Goal: Information Seeking & Learning: Learn about a topic

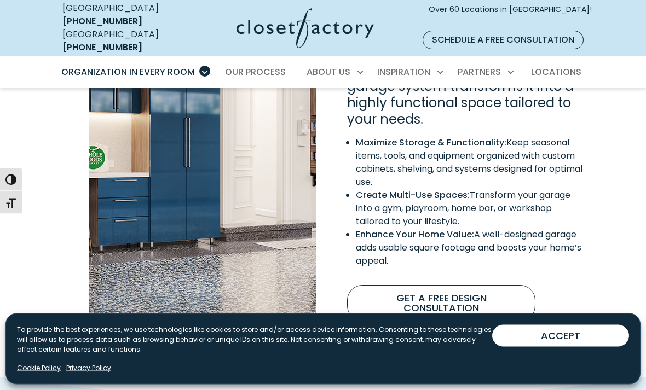
scroll to position [880, 0]
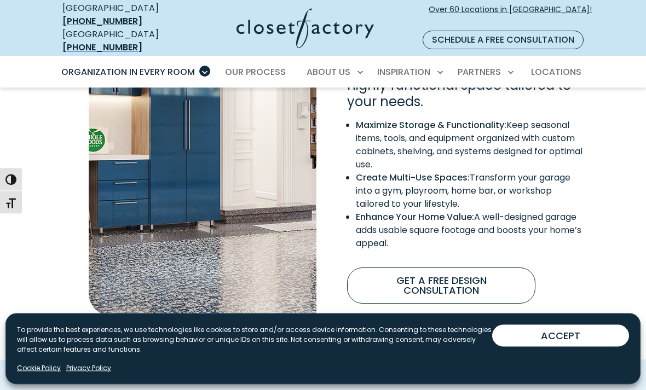
click at [603, 187] on div "Unlock The Full Potential of Your Garage The garage can be one of the largest r…" at bounding box center [323, 124] width 646 height 471
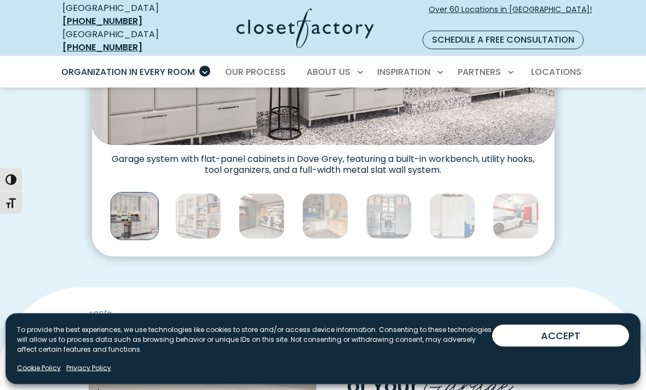
scroll to position [482, 0]
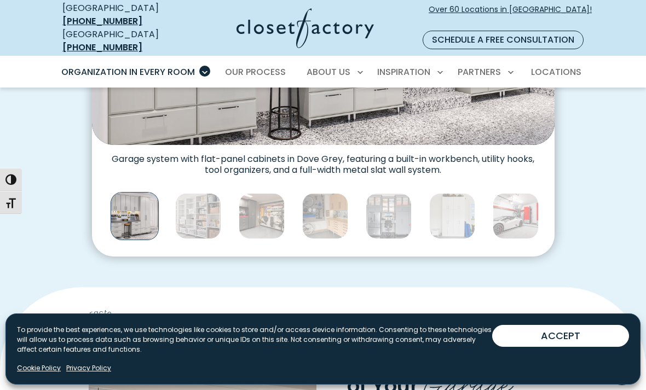
click at [256, 66] on span "Our Process" at bounding box center [255, 72] width 61 height 13
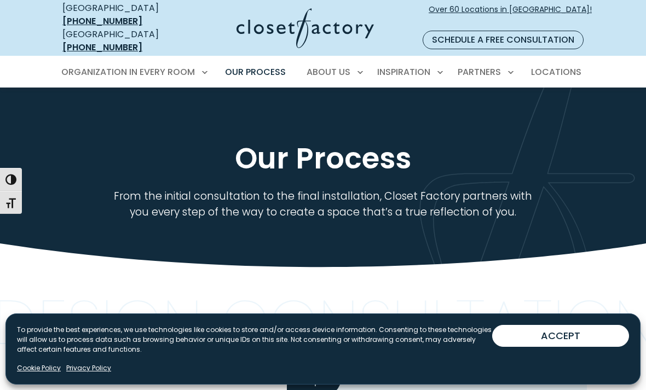
click at [527, 332] on button "ACCEPT" at bounding box center [560, 336] width 137 height 22
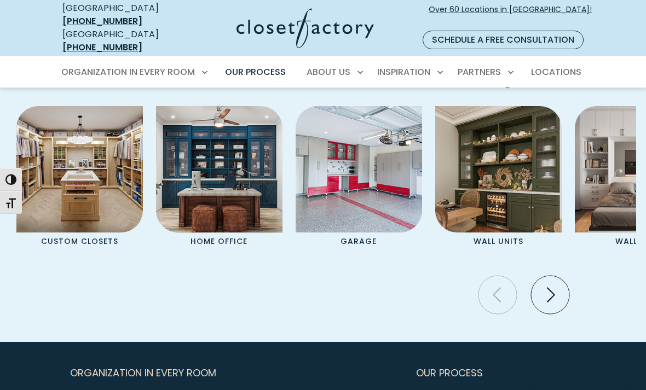
scroll to position [2227, 0]
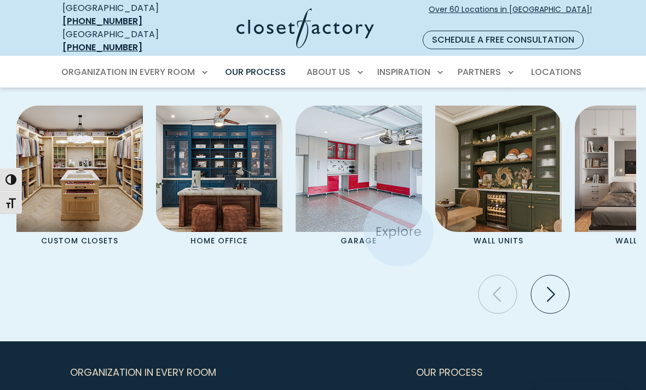
click at [342, 187] on img "Pages Gallery" at bounding box center [359, 169] width 126 height 126
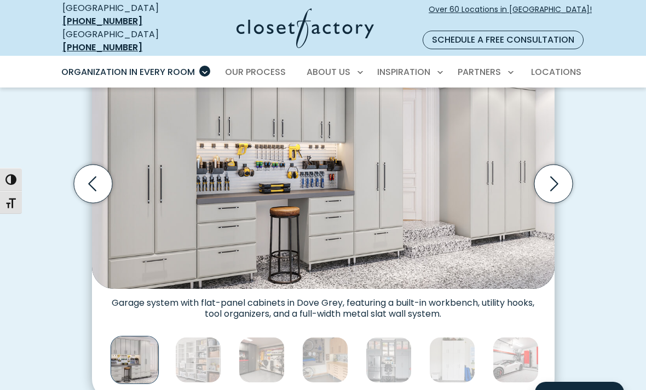
scroll to position [371, 0]
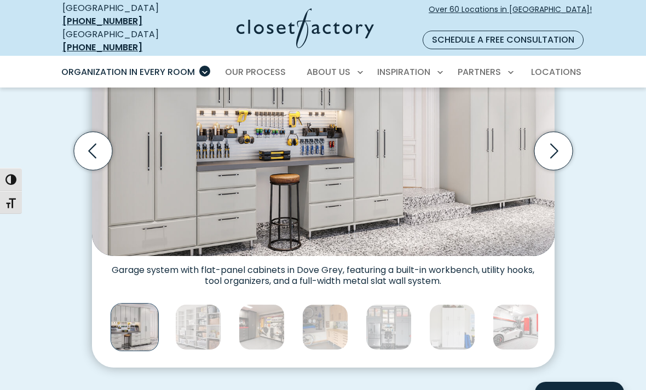
click at [555, 138] on icon "Next slide" at bounding box center [553, 151] width 38 height 38
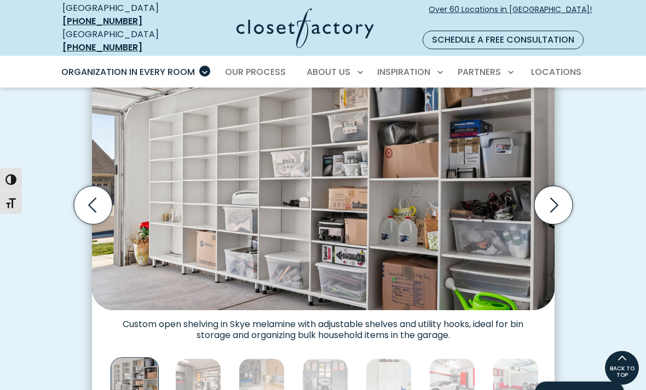
scroll to position [307, 0]
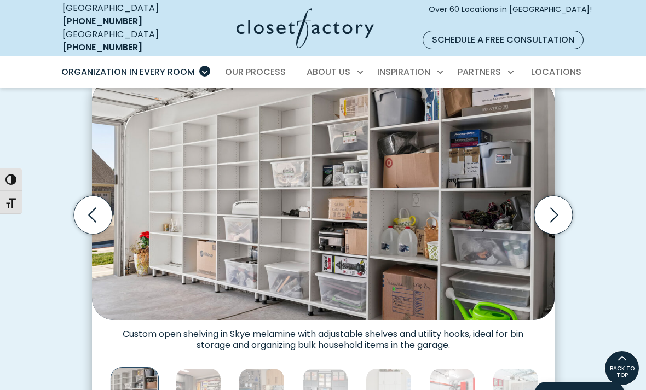
click at [556, 202] on icon "Next slide" at bounding box center [553, 215] width 38 height 38
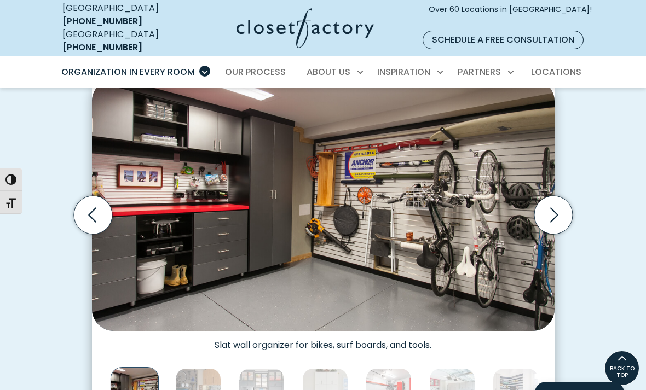
click at [546, 202] on icon "Next slide" at bounding box center [553, 215] width 38 height 38
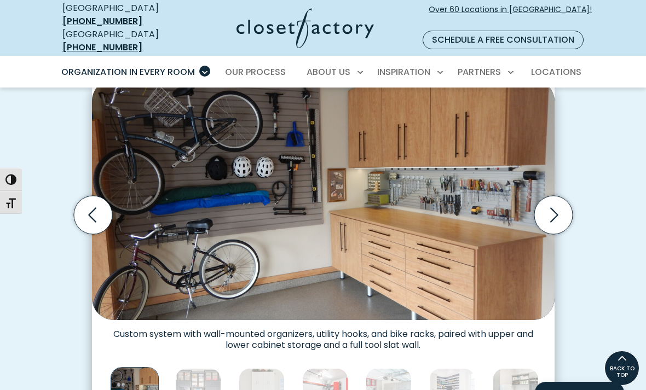
click at [551, 203] on icon "Next slide" at bounding box center [553, 215] width 38 height 38
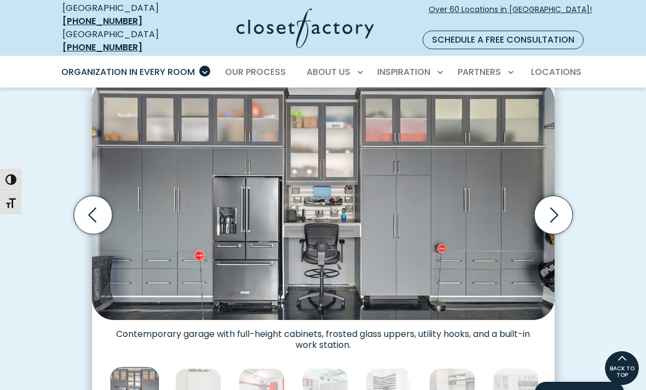
click at [557, 204] on icon "Next slide" at bounding box center [553, 215] width 38 height 38
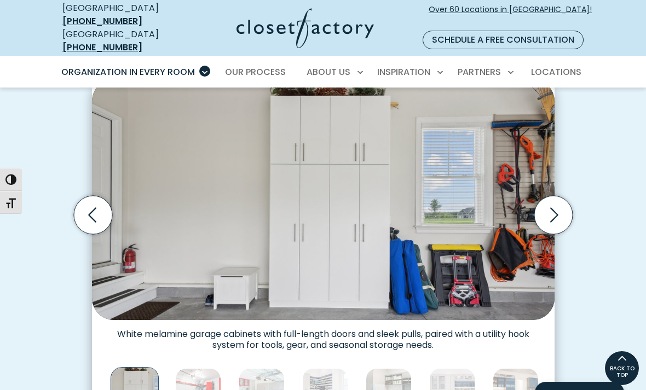
click at [546, 216] on icon "Next slide" at bounding box center [553, 215] width 38 height 38
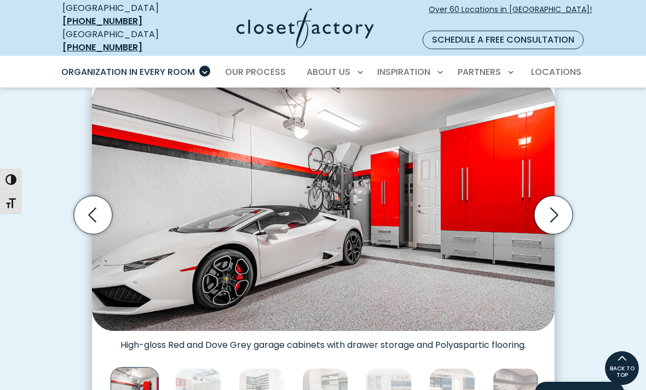
click at [554, 203] on icon "Next slide" at bounding box center [553, 215] width 38 height 38
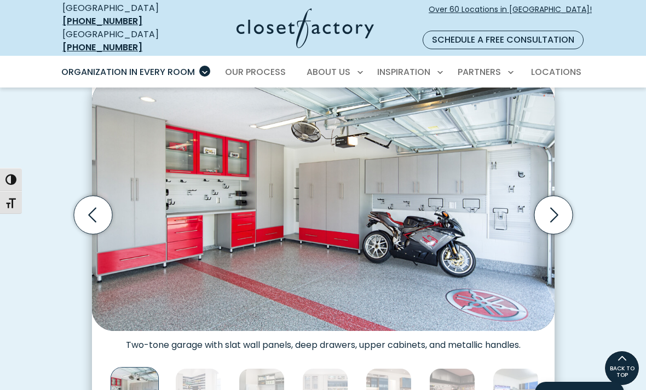
click at [556, 208] on icon "Next slide" at bounding box center [554, 215] width 8 height 15
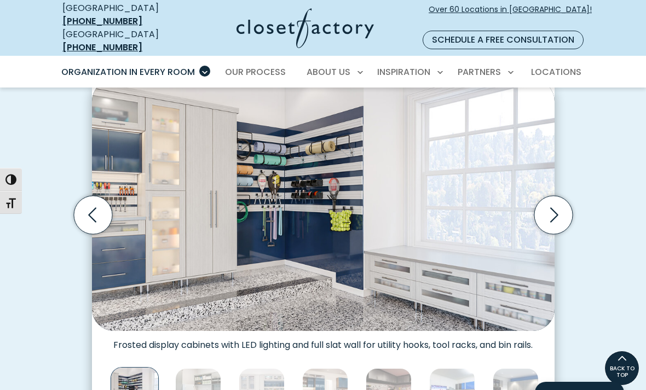
click at [549, 200] on icon "Next slide" at bounding box center [553, 215] width 38 height 38
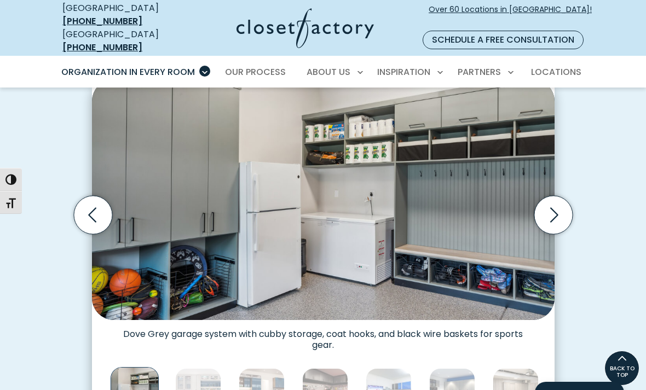
click at [550, 203] on icon "Next slide" at bounding box center [553, 215] width 38 height 38
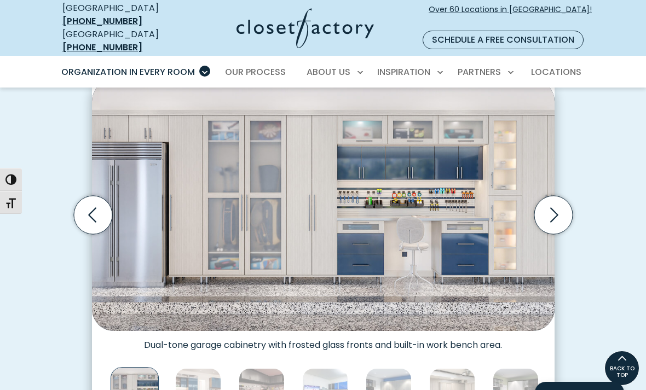
click at [556, 199] on icon "Next slide" at bounding box center [553, 215] width 38 height 38
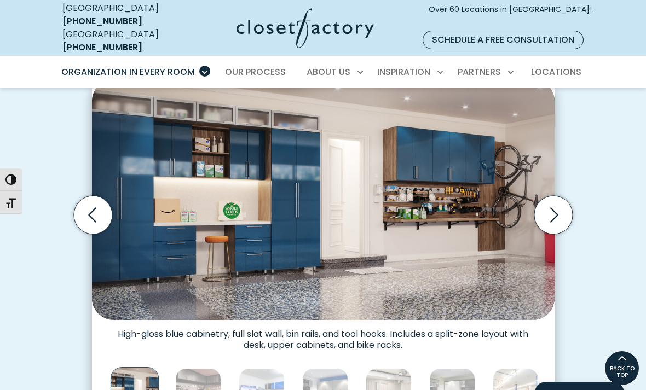
click at [551, 204] on icon "Next slide" at bounding box center [553, 215] width 38 height 38
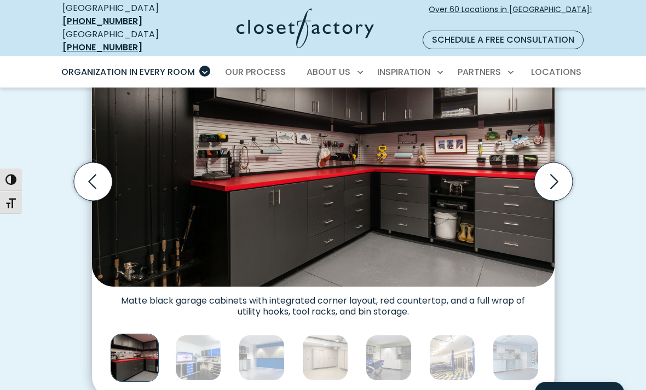
scroll to position [342, 0]
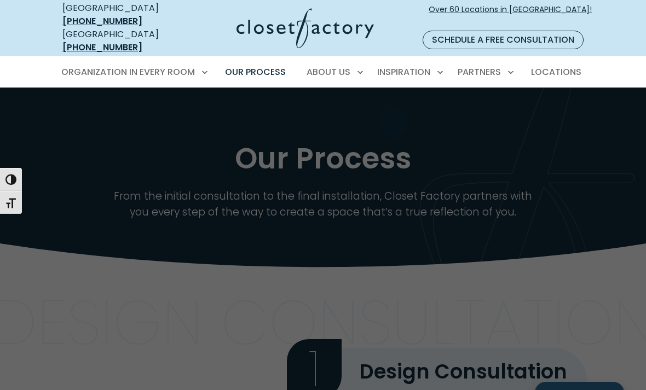
click at [390, 146] on span "Color & Finishes" at bounding box center [378, 151] width 70 height 11
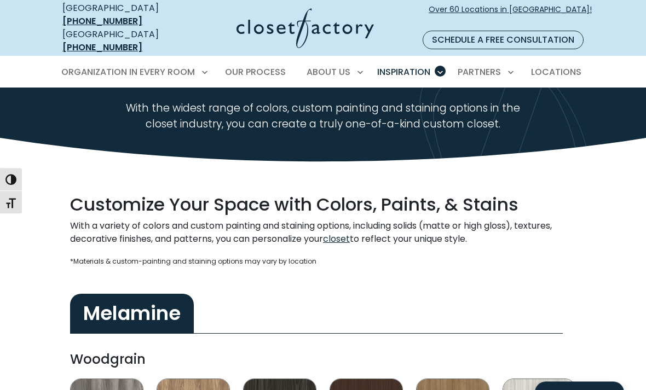
scroll to position [70, 0]
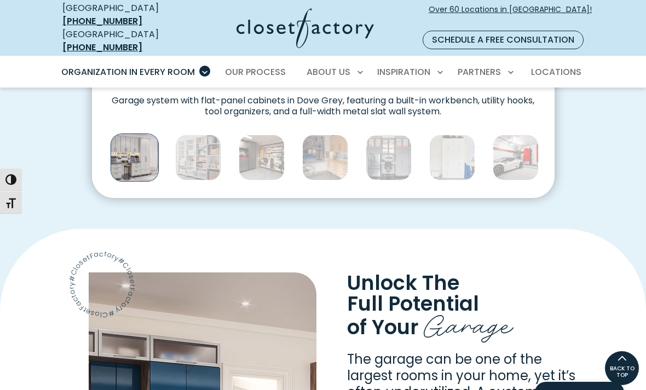
scroll to position [539, 0]
